Goal: Contribute content: Add original content to the website for others to see

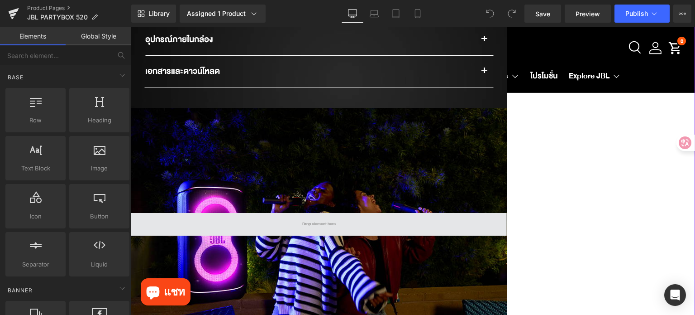
scroll to position [1177, 0]
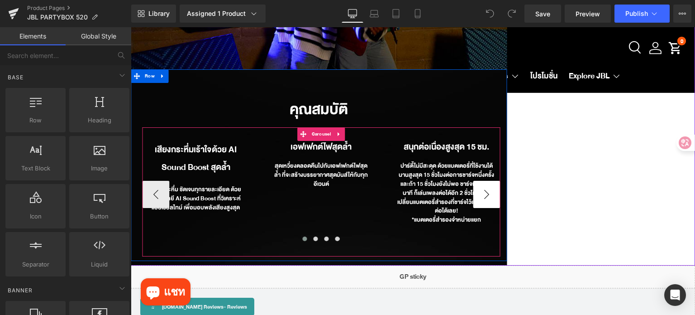
click at [485, 193] on button "›" at bounding box center [486, 194] width 27 height 27
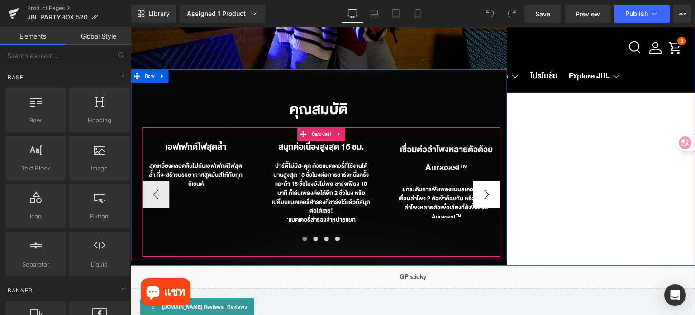
click at [487, 193] on button "›" at bounding box center [486, 194] width 27 height 27
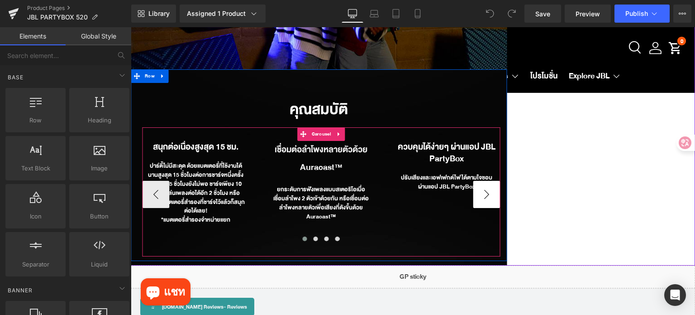
click at [483, 191] on button "›" at bounding box center [486, 194] width 27 height 27
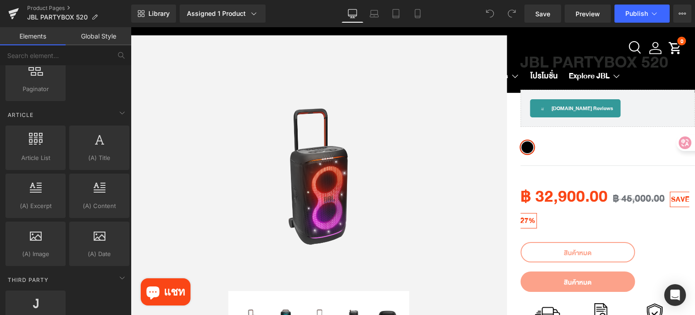
scroll to position [1787, 0]
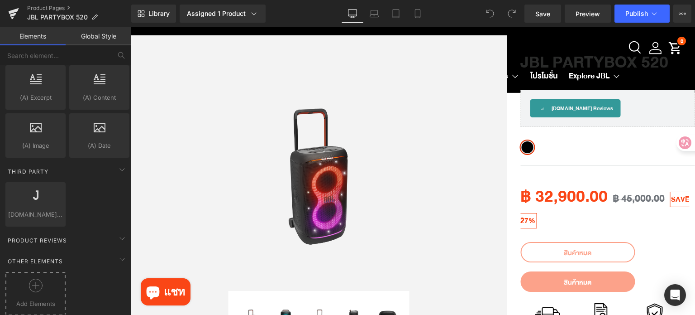
click at [26, 280] on div at bounding box center [36, 288] width 56 height 20
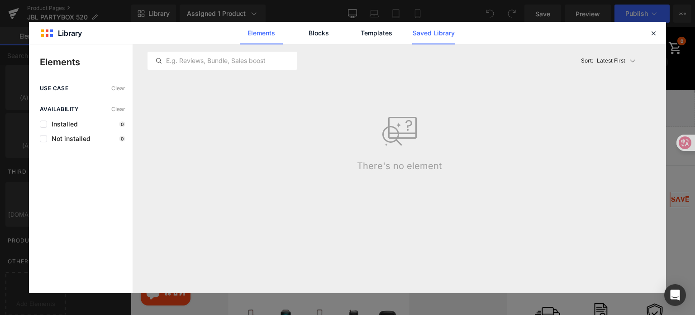
click at [435, 30] on link "Saved Library" at bounding box center [433, 33] width 43 height 23
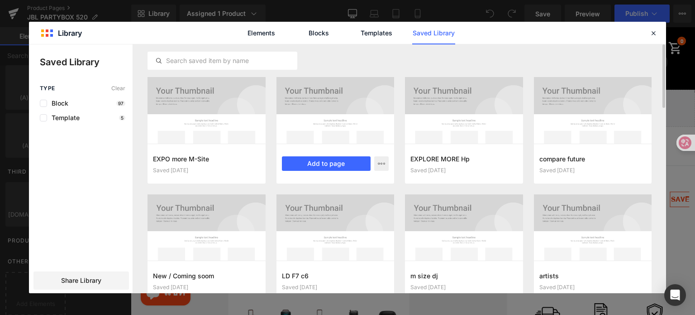
scroll to position [23, 0]
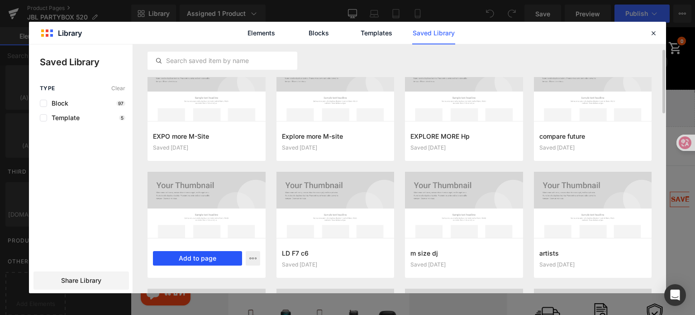
click at [203, 263] on button "Add to page" at bounding box center [197, 258] width 89 height 14
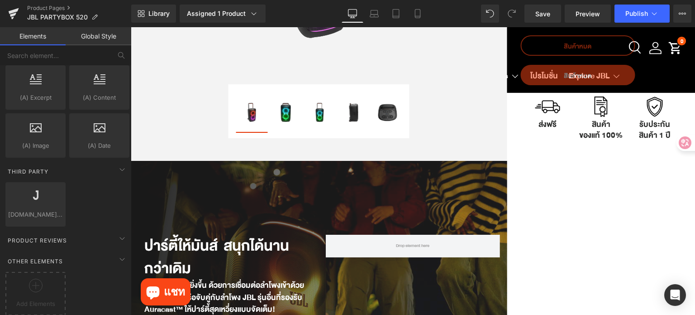
scroll to position [0, 0]
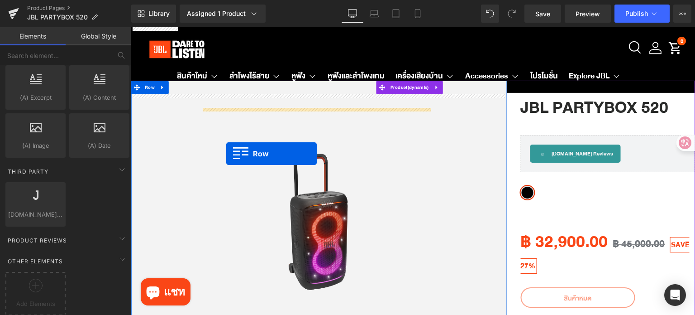
drag, startPoint x: 138, startPoint y: 86, endPoint x: 226, endPoint y: 153, distance: 111.2
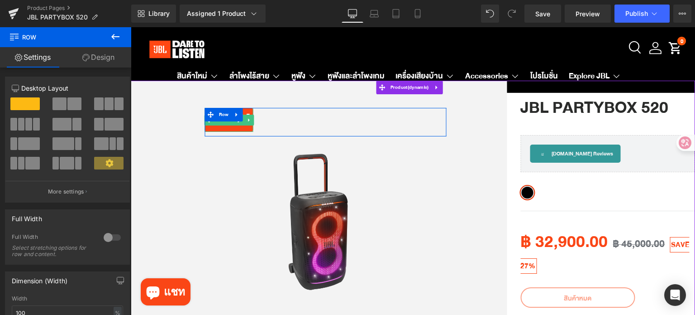
click at [236, 124] on link at bounding box center [240, 120] width 10 height 11
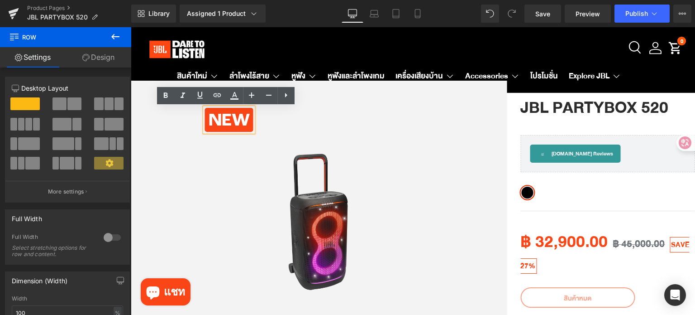
click at [239, 123] on p "New" at bounding box center [229, 121] width 41 height 22
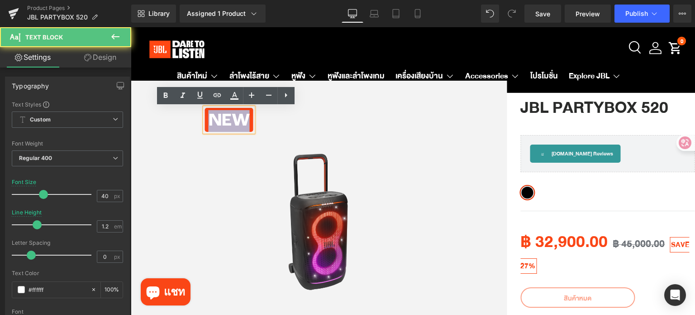
drag, startPoint x: 244, startPoint y: 121, endPoint x: 208, endPoint y: 121, distance: 36.2
click at [209, 121] on p "New" at bounding box center [229, 121] width 41 height 22
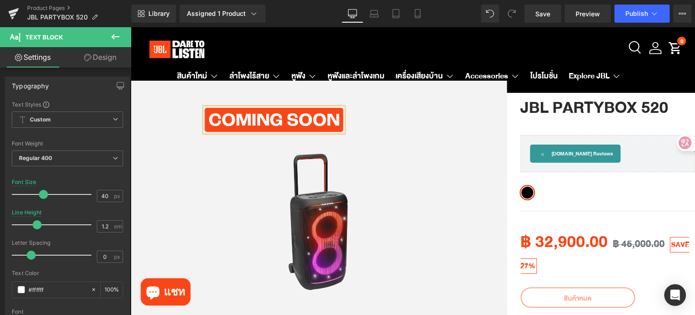
click at [274, 117] on p "Coming soon" at bounding box center [274, 121] width 131 height 22
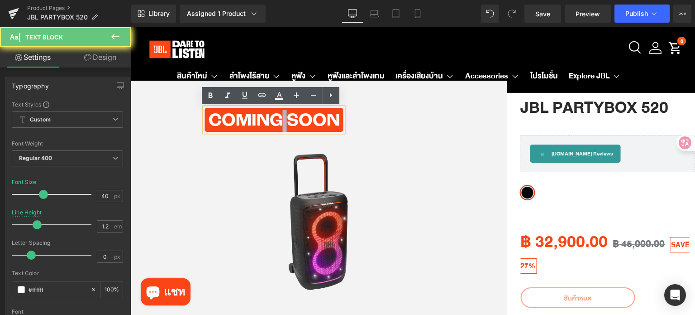
click at [274, 117] on p "Coming soon" at bounding box center [274, 121] width 131 height 22
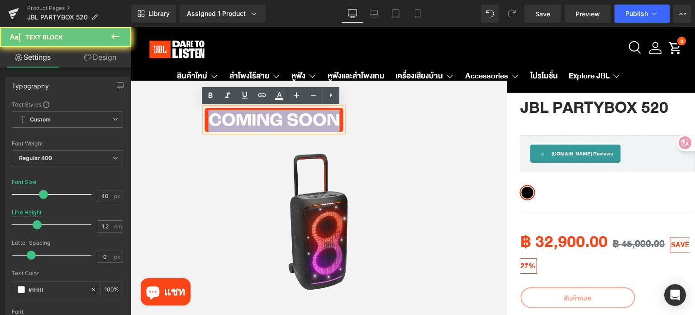
click at [274, 117] on p "Coming soon" at bounding box center [274, 121] width 131 height 22
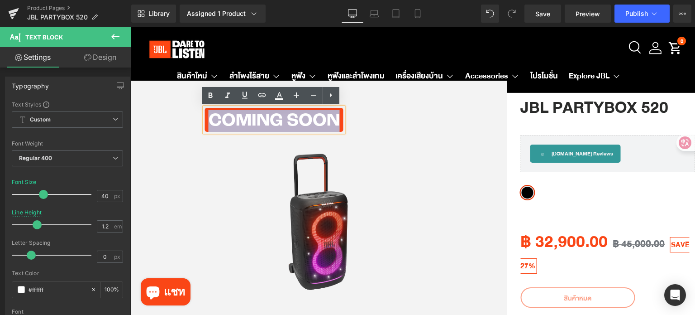
copy p "Coming soon"
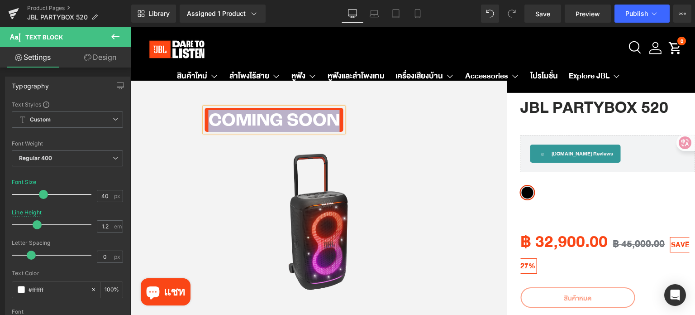
click at [390, 124] on div "Coming soon Text Block" at bounding box center [326, 120] width 242 height 24
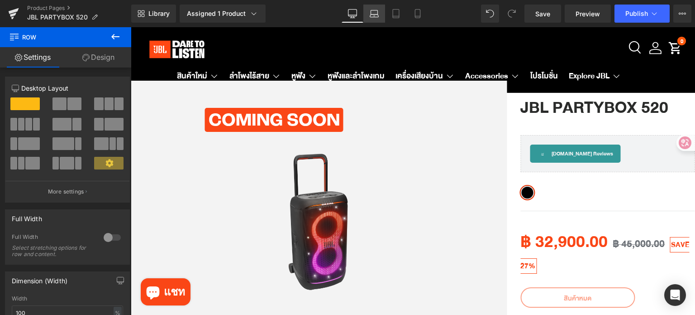
click at [377, 16] on icon at bounding box center [374, 13] width 9 height 9
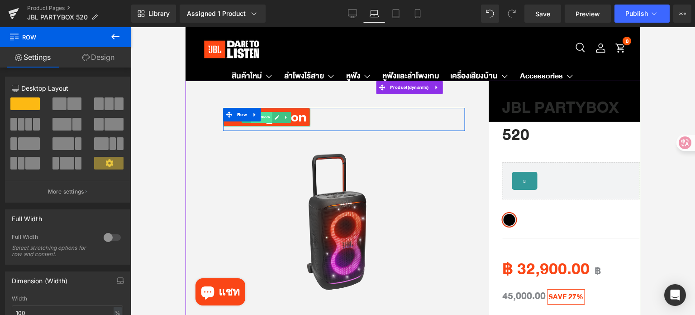
click at [265, 120] on span "Text Block" at bounding box center [261, 117] width 21 height 11
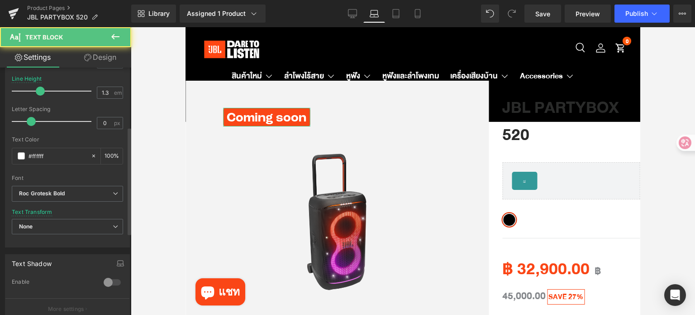
scroll to position [136, 0]
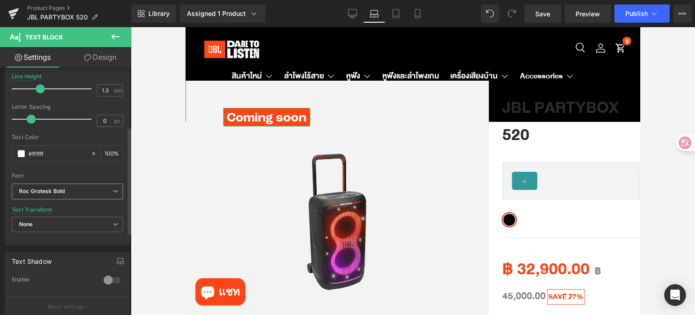
click at [81, 191] on b "Roc Grotesk Bold" at bounding box center [66, 191] width 94 height 8
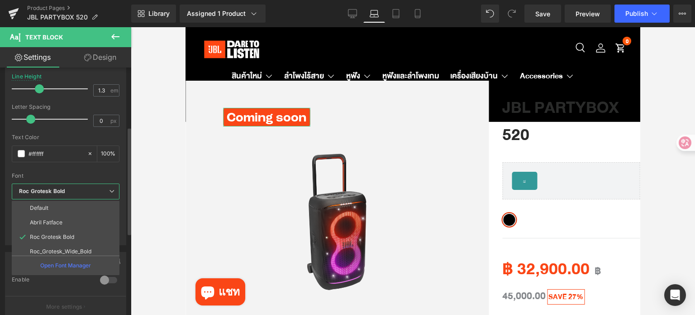
click at [91, 171] on div at bounding box center [66, 170] width 108 height 6
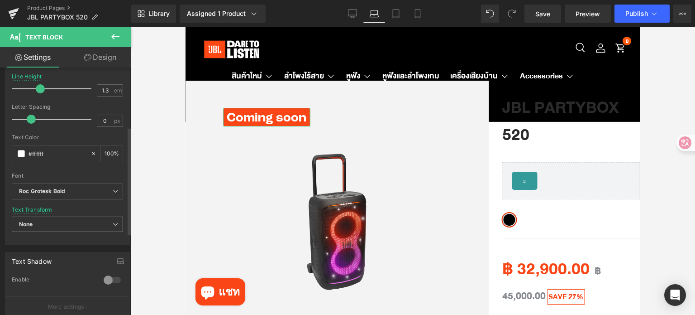
click at [96, 226] on span "None" at bounding box center [67, 224] width 111 height 16
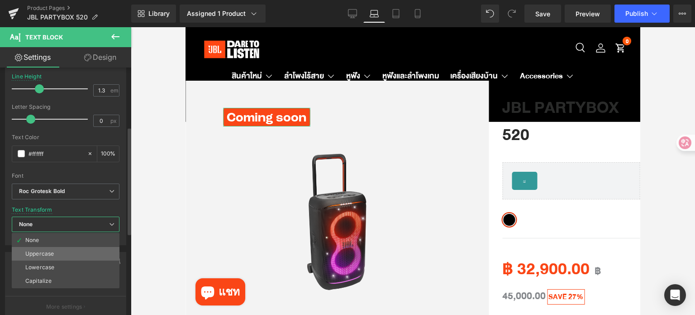
click at [83, 254] on li "Uppercase" at bounding box center [66, 254] width 108 height 14
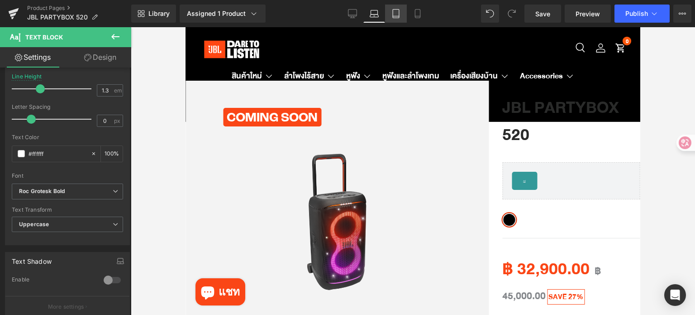
click at [398, 18] on icon at bounding box center [396, 14] width 6 height 9
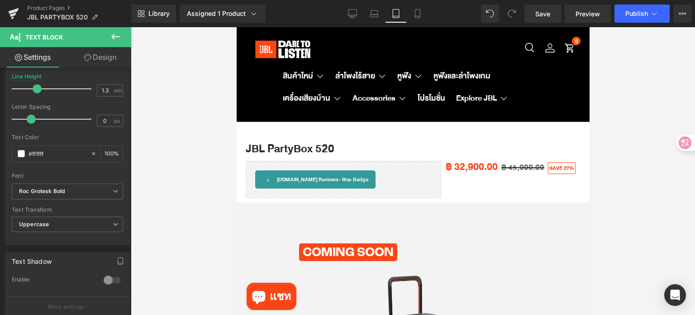
scroll to position [135, 0]
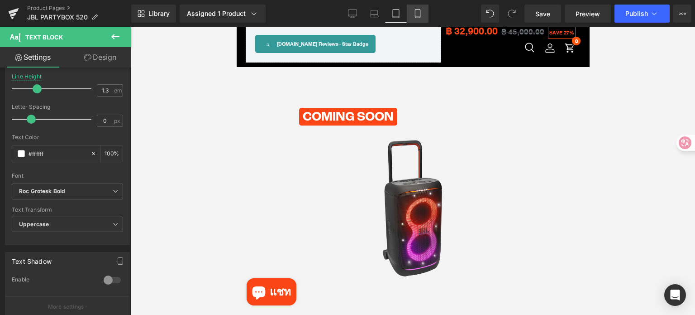
click at [415, 17] on icon at bounding box center [417, 13] width 9 height 9
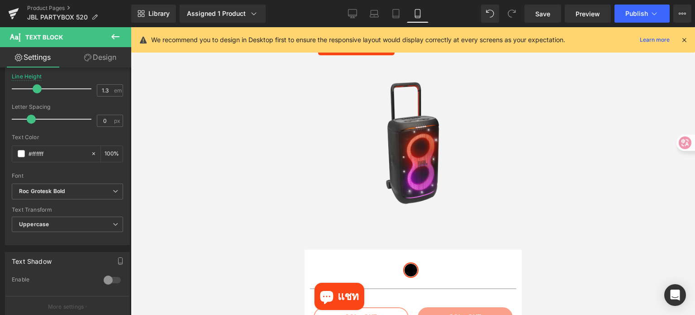
scroll to position [80, 0]
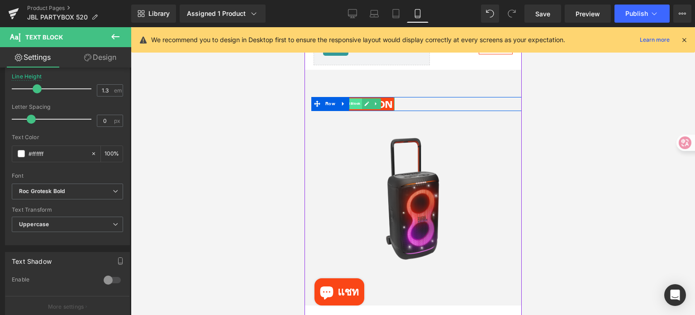
click at [352, 106] on span "Text Block" at bounding box center [350, 103] width 21 height 11
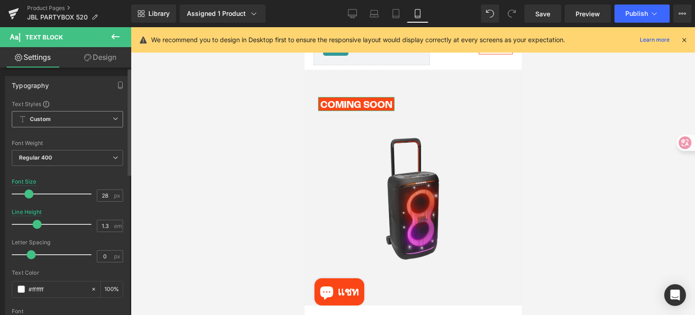
scroll to position [0, 0]
click at [27, 191] on span at bounding box center [27, 194] width 9 height 9
click at [354, 18] on icon at bounding box center [352, 18] width 5 height 0
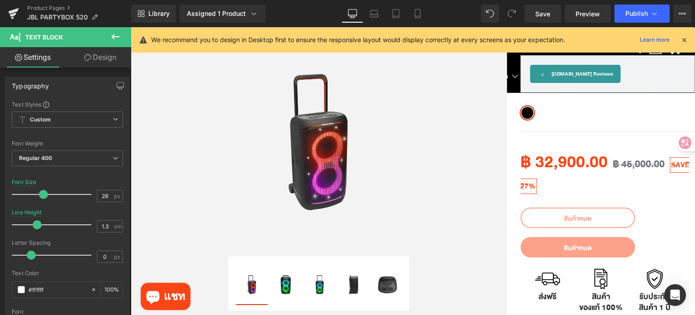
scroll to position [11, 0]
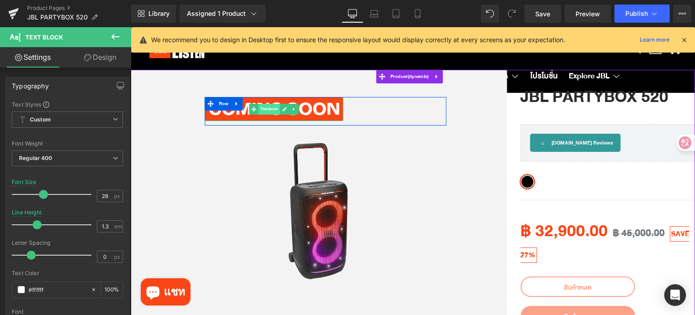
click at [270, 110] on span "Text Block" at bounding box center [268, 109] width 21 height 11
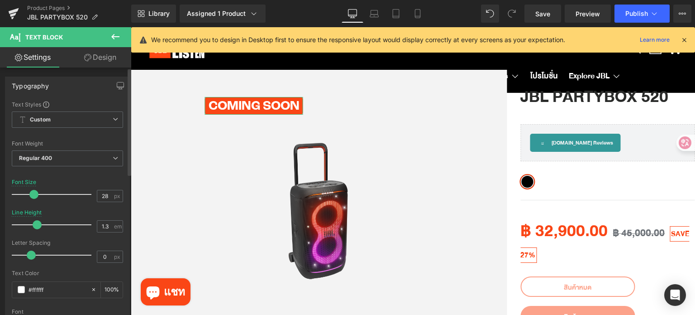
drag, startPoint x: 40, startPoint y: 193, endPoint x: 31, endPoint y: 193, distance: 9.1
click at [31, 193] on span at bounding box center [33, 194] width 9 height 9
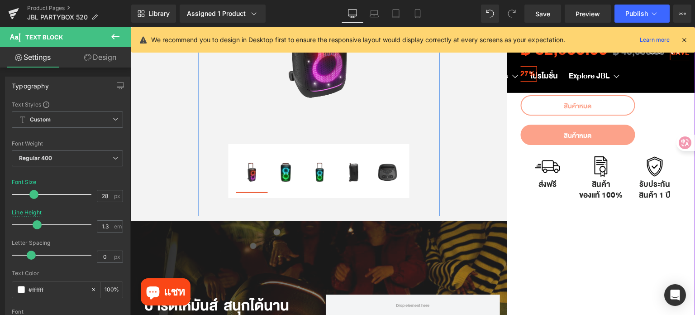
scroll to position [0, 0]
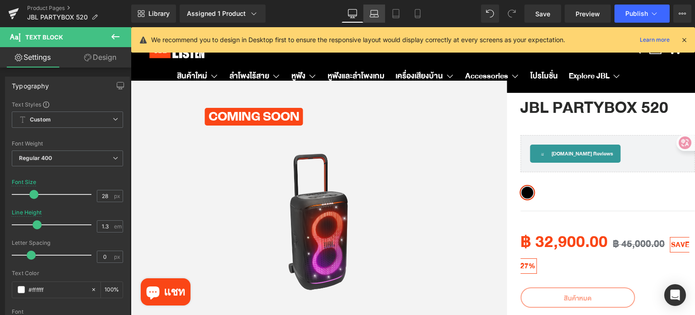
click at [379, 14] on link "Laptop" at bounding box center [375, 14] width 22 height 18
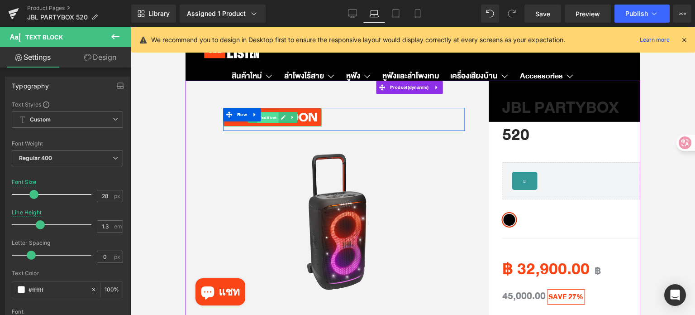
click at [260, 122] on span "Text Block" at bounding box center [267, 117] width 21 height 11
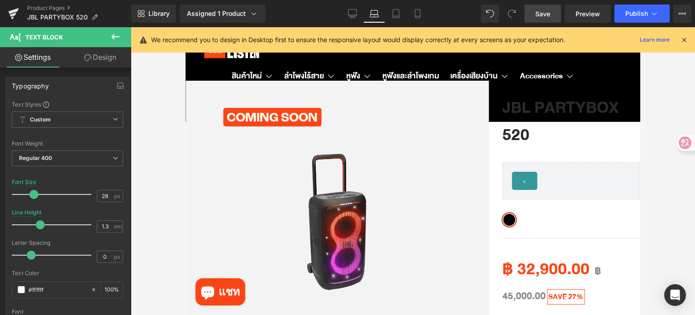
drag, startPoint x: 536, startPoint y: 16, endPoint x: 312, endPoint y: 119, distance: 246.7
click at [536, 16] on span "Save" at bounding box center [543, 14] width 15 height 10
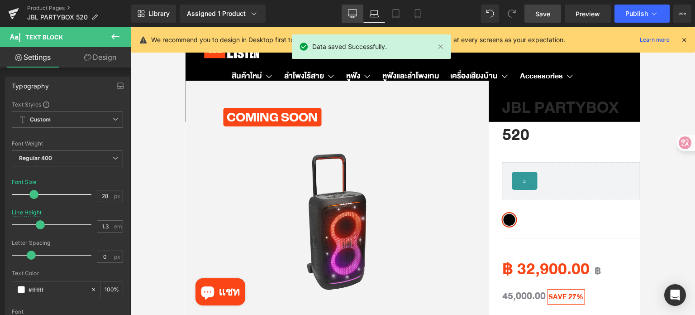
click at [351, 10] on icon at bounding box center [352, 13] width 9 height 9
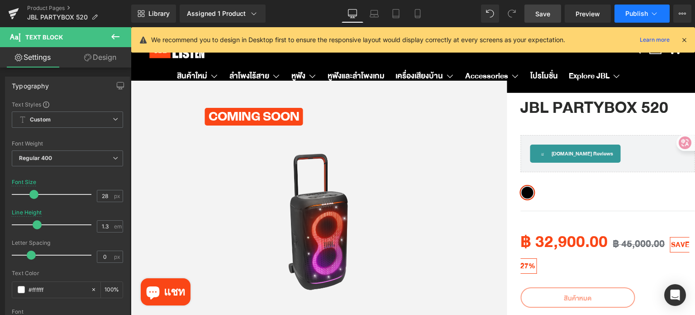
click at [638, 17] on button "Publish" at bounding box center [642, 14] width 55 height 18
click at [542, 17] on span "Save" at bounding box center [543, 14] width 15 height 10
click at [636, 12] on span "Publish" at bounding box center [637, 13] width 23 height 7
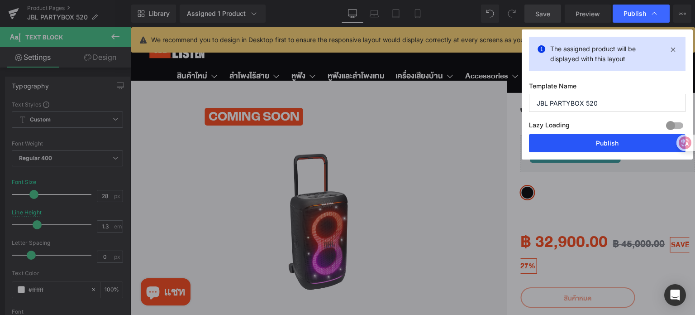
click at [617, 140] on button "Publish" at bounding box center [607, 143] width 157 height 18
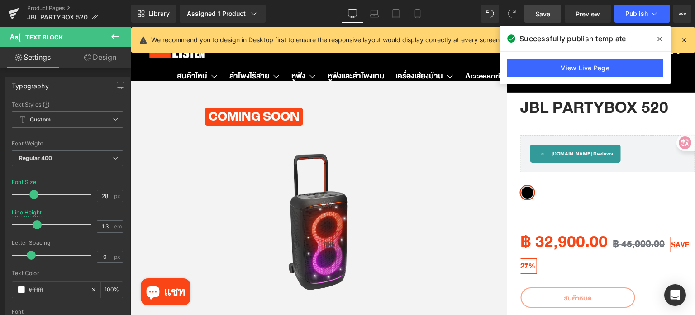
click at [456, 6] on div "Library Assigned 1 Product Product Preview JBL PartyBox 520 Manage assigned pro…" at bounding box center [413, 14] width 564 height 18
click at [659, 42] on icon at bounding box center [660, 38] width 5 height 7
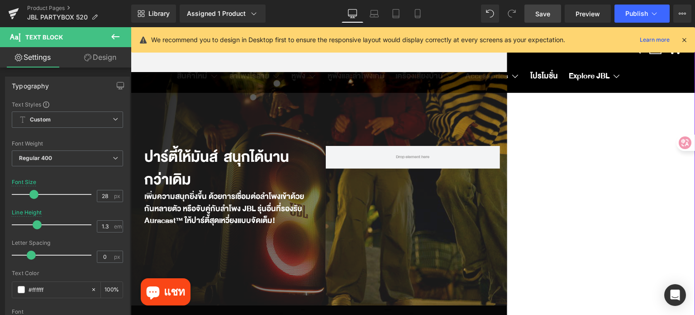
scroll to position [226, 0]
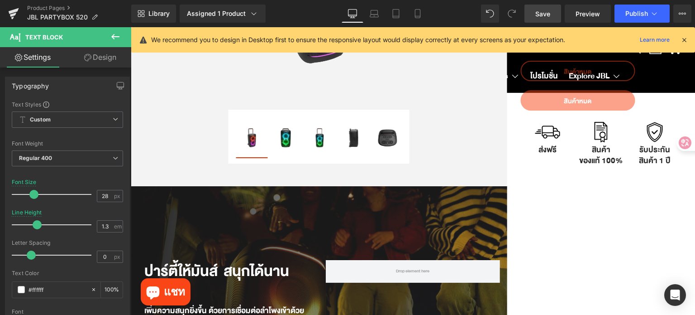
click at [684, 41] on icon at bounding box center [684, 40] width 8 height 8
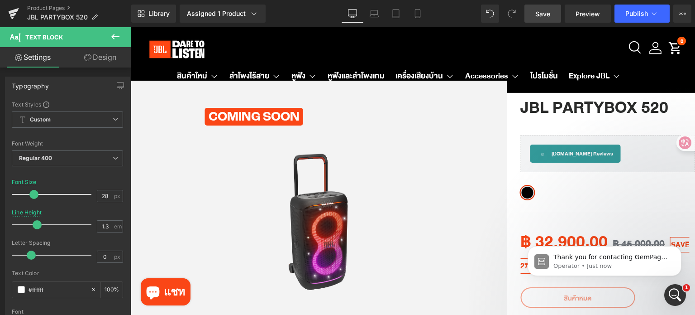
scroll to position [0, 0]
click at [670, 290] on icon "Open Intercom Messenger" at bounding box center [674, 293] width 15 height 15
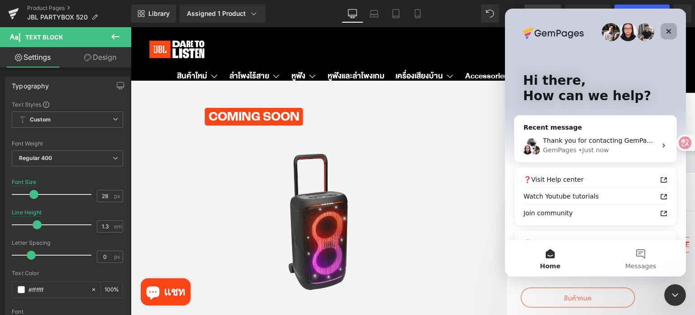
click at [672, 31] on icon "Close" at bounding box center [668, 31] width 7 height 7
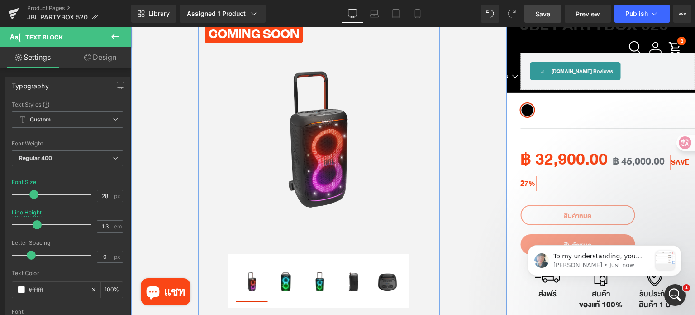
scroll to position [181, 0]
